Goal: Task Accomplishment & Management: Manage account settings

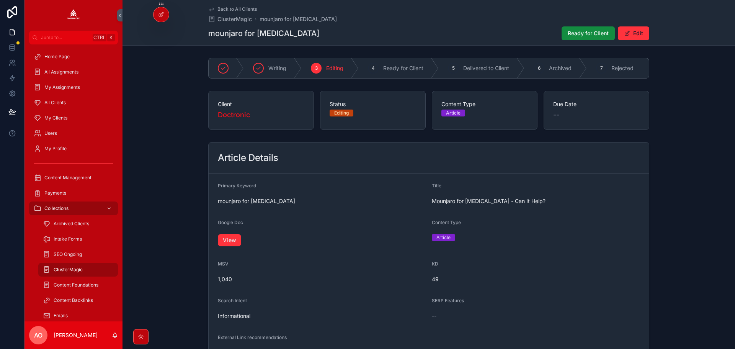
click at [215, 241] on form "Primary Keyword mounjaro for [MEDICAL_DATA] Title Mounjaro for [MEDICAL_DATA] -…" at bounding box center [429, 270] width 440 height 195
click at [234, 242] on link "View" at bounding box center [229, 240] width 23 height 12
click at [588, 28] on button "Ready for Client" at bounding box center [588, 33] width 53 height 14
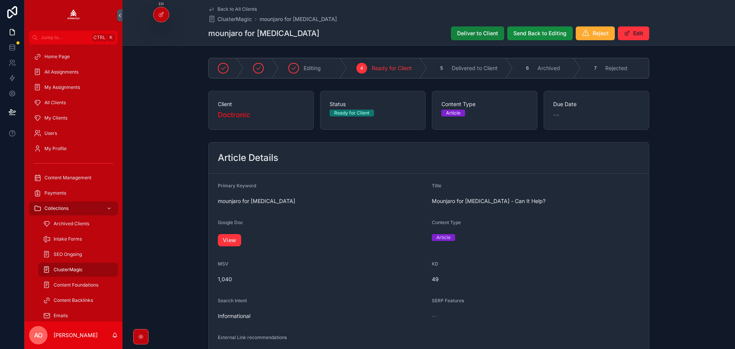
click at [474, 37] on span "Deliver to Client" at bounding box center [477, 33] width 41 height 8
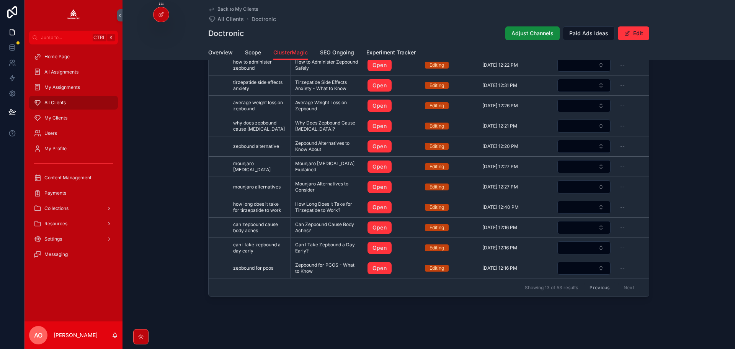
scroll to position [40, 0]
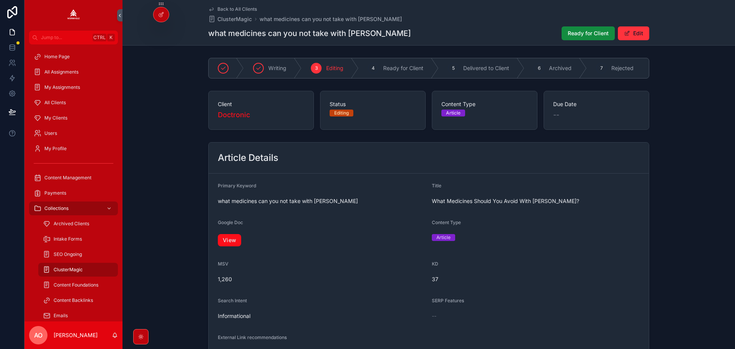
click at [232, 245] on link "View" at bounding box center [229, 240] width 23 height 12
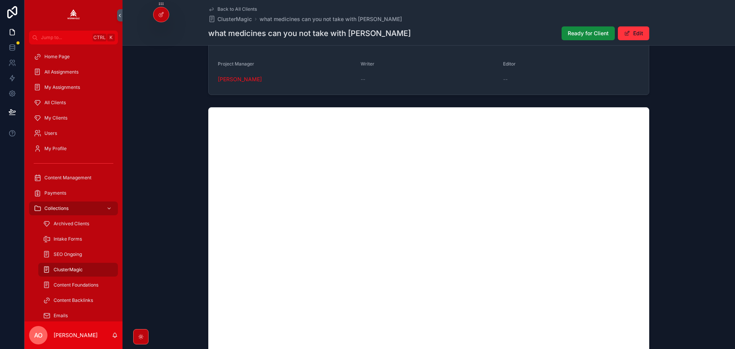
drag, startPoint x: 585, startPoint y: 36, endPoint x: 477, endPoint y: 30, distance: 108.1
click at [584, 36] on span "Ready for Client" at bounding box center [588, 33] width 41 height 8
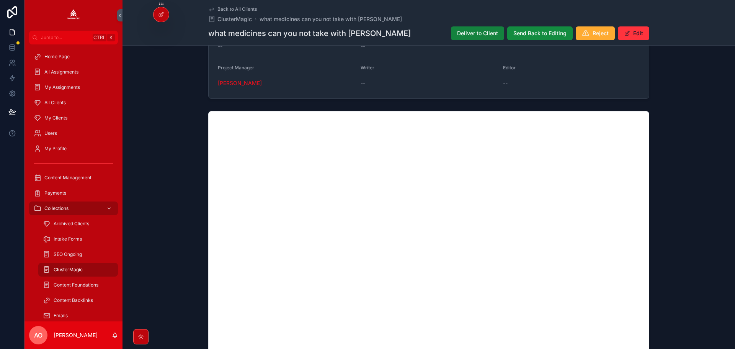
click at [467, 28] on button "Deliver to Client" at bounding box center [477, 33] width 53 height 14
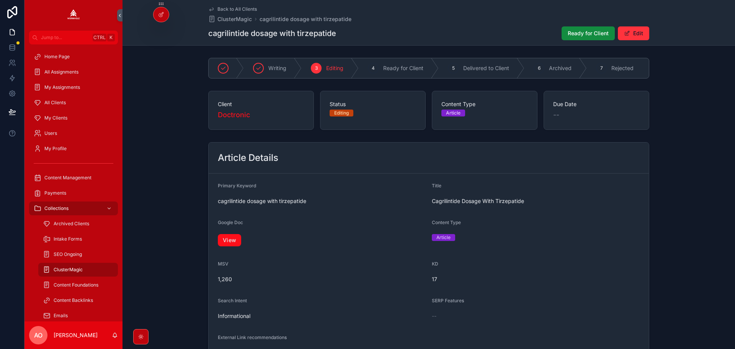
click at [229, 245] on link "View" at bounding box center [229, 240] width 23 height 12
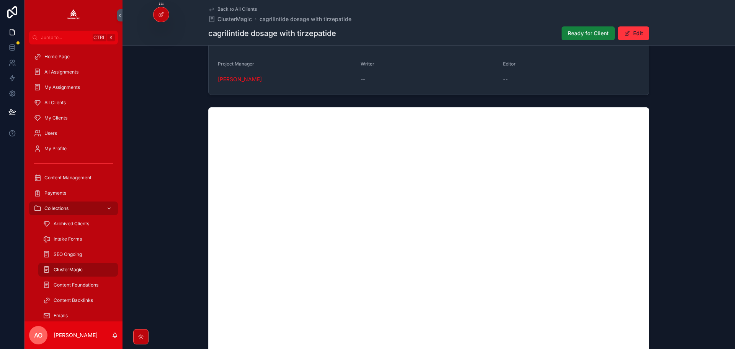
click at [579, 31] on span "Ready for Client" at bounding box center [588, 33] width 41 height 8
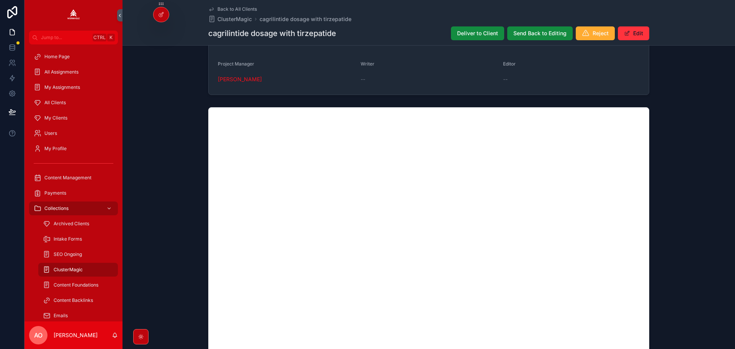
scroll to position [480, 0]
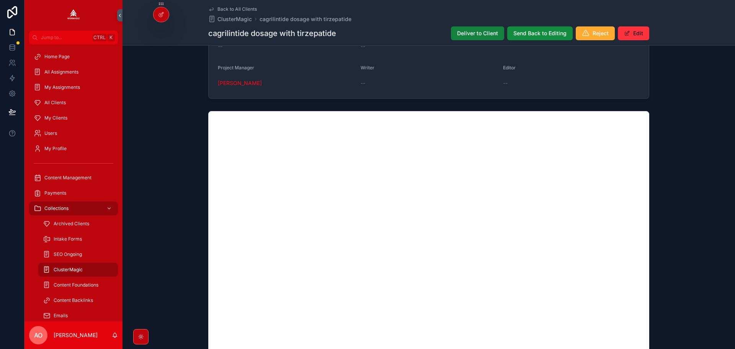
click at [484, 33] on span "Deliver to Client" at bounding box center [477, 33] width 41 height 8
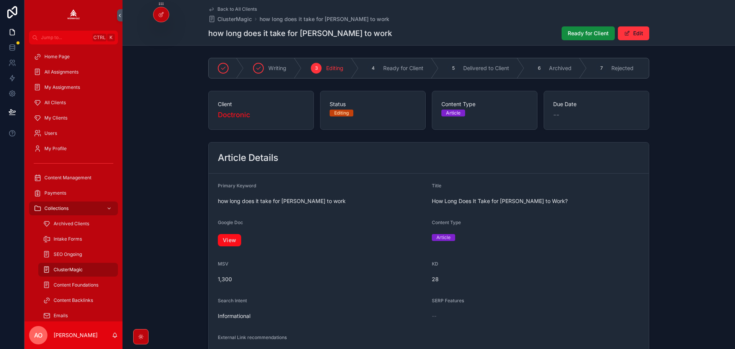
click at [230, 246] on link "View" at bounding box center [229, 240] width 23 height 12
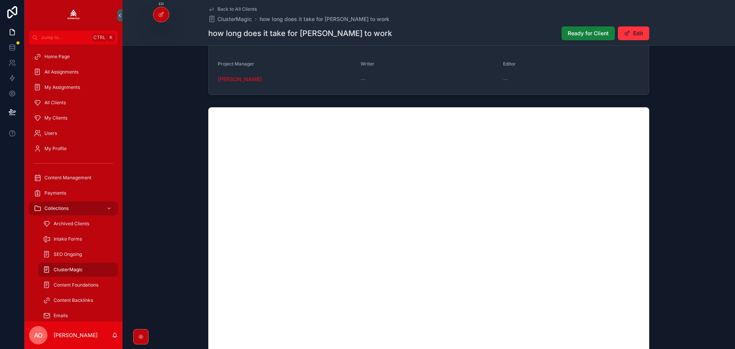
click at [562, 33] on button "Ready for Client" at bounding box center [588, 33] width 53 height 14
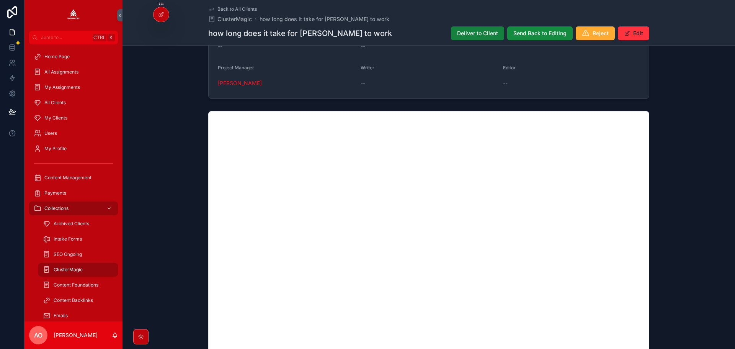
click at [485, 31] on span "Deliver to Client" at bounding box center [477, 33] width 41 height 8
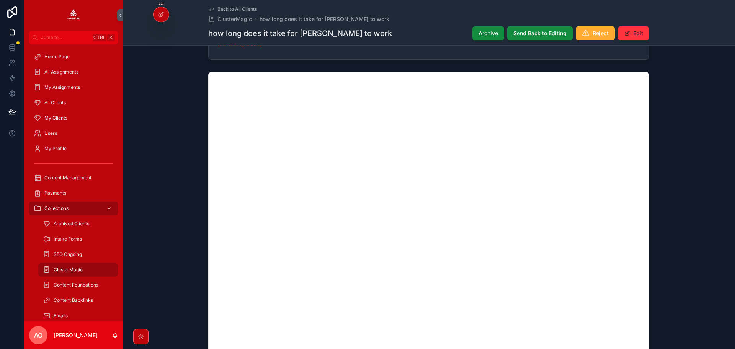
scroll to position [574, 0]
